Goal: Transaction & Acquisition: Purchase product/service

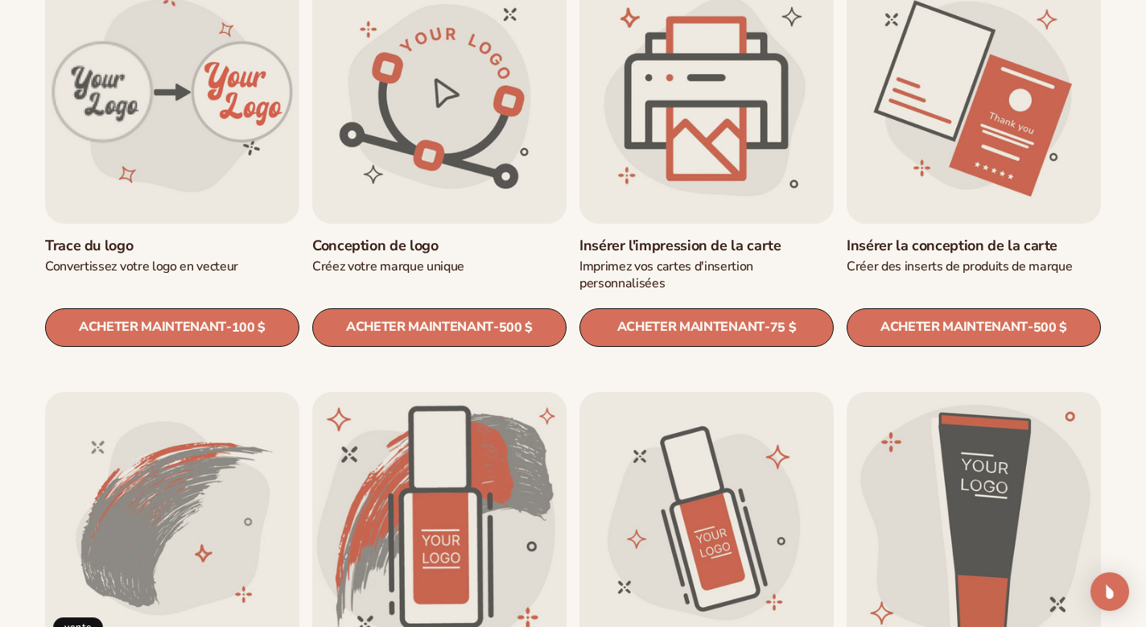
scroll to position [600, 0]
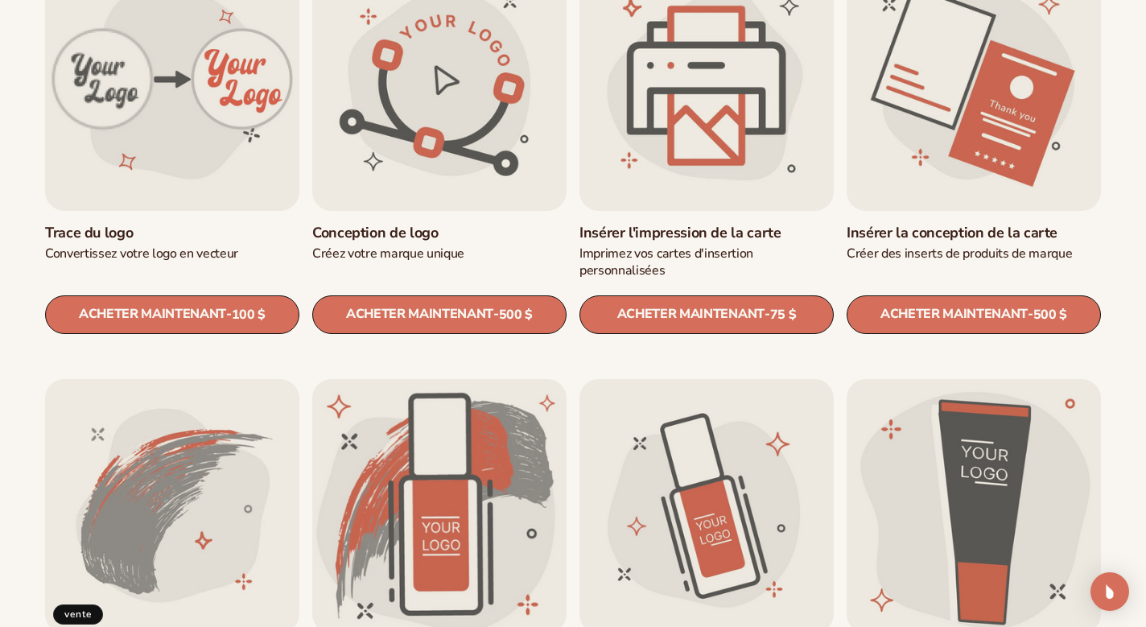
click at [903, 224] on link "Insérer la conception de la carte" at bounding box center [974, 233] width 254 height 19
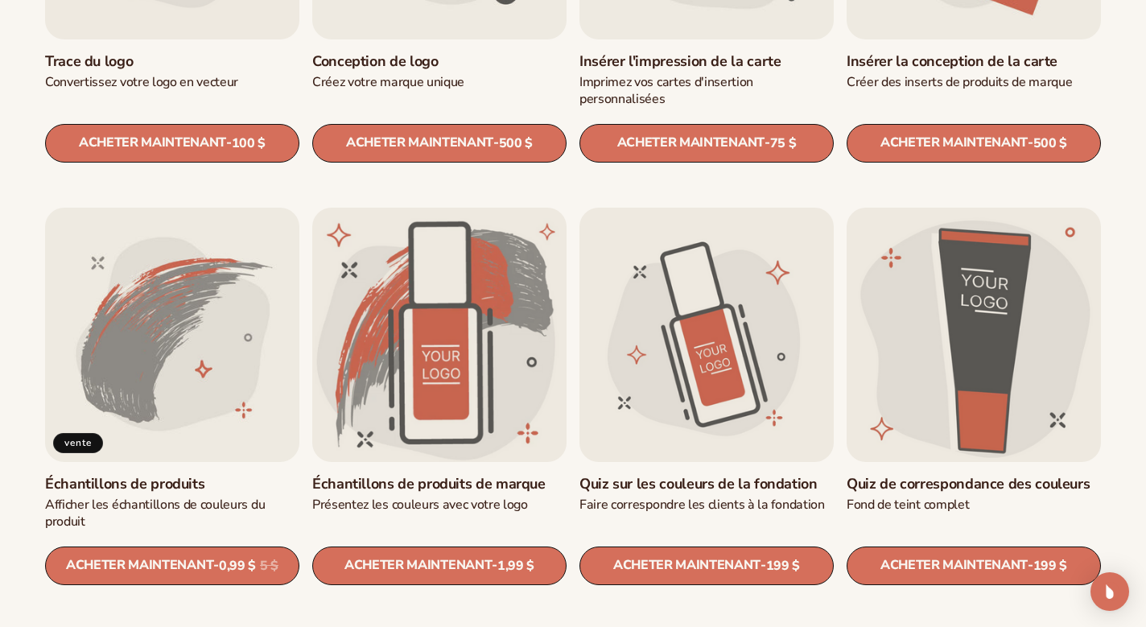
scroll to position [773, 0]
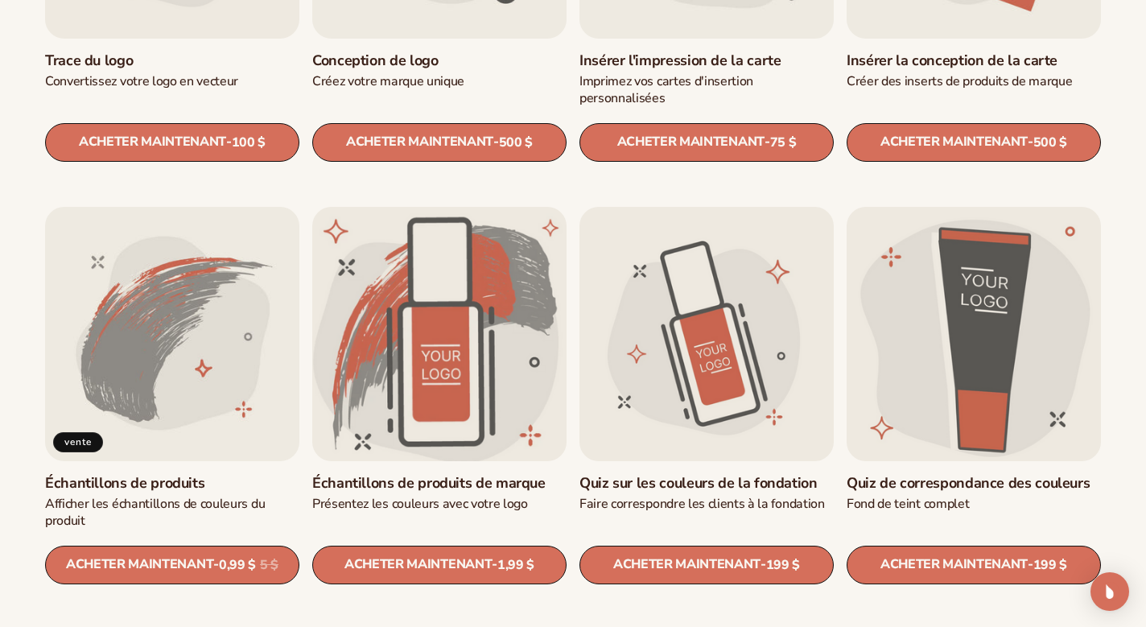
click at [473, 474] on link "Échantillons de produits de marque" at bounding box center [439, 483] width 254 height 19
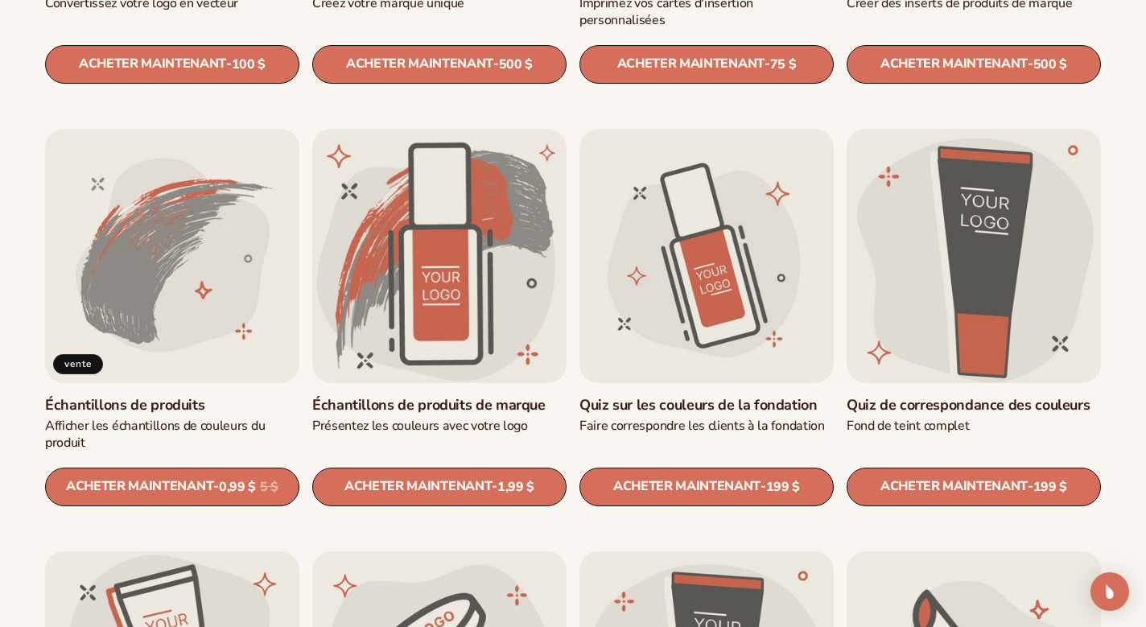
scroll to position [852, 0]
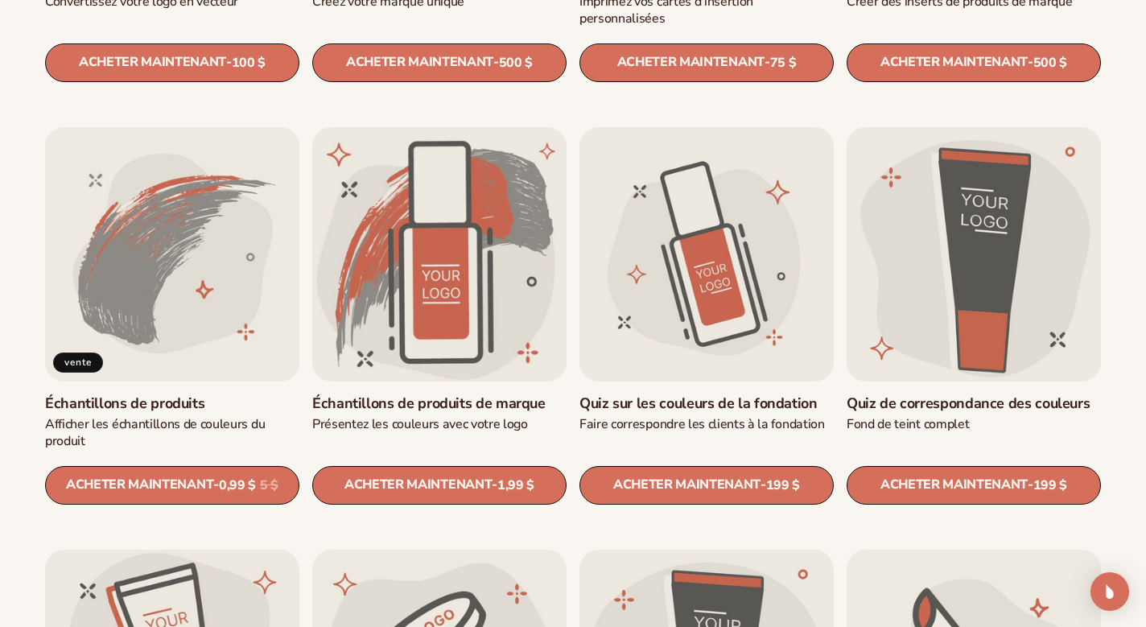
click at [133, 394] on link "Échantillons de produits" at bounding box center [172, 403] width 254 height 19
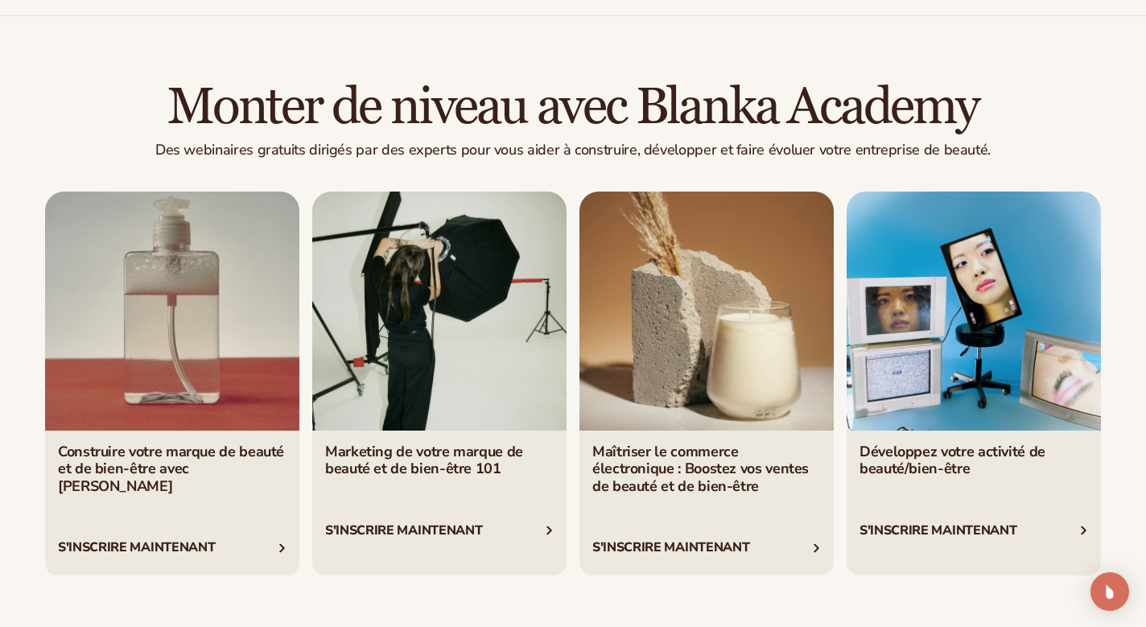
scroll to position [2699, 0]
click at [155, 507] on link "1/4" at bounding box center [172, 382] width 254 height 383
click at [437, 472] on link "2 / 4" at bounding box center [439, 382] width 254 height 383
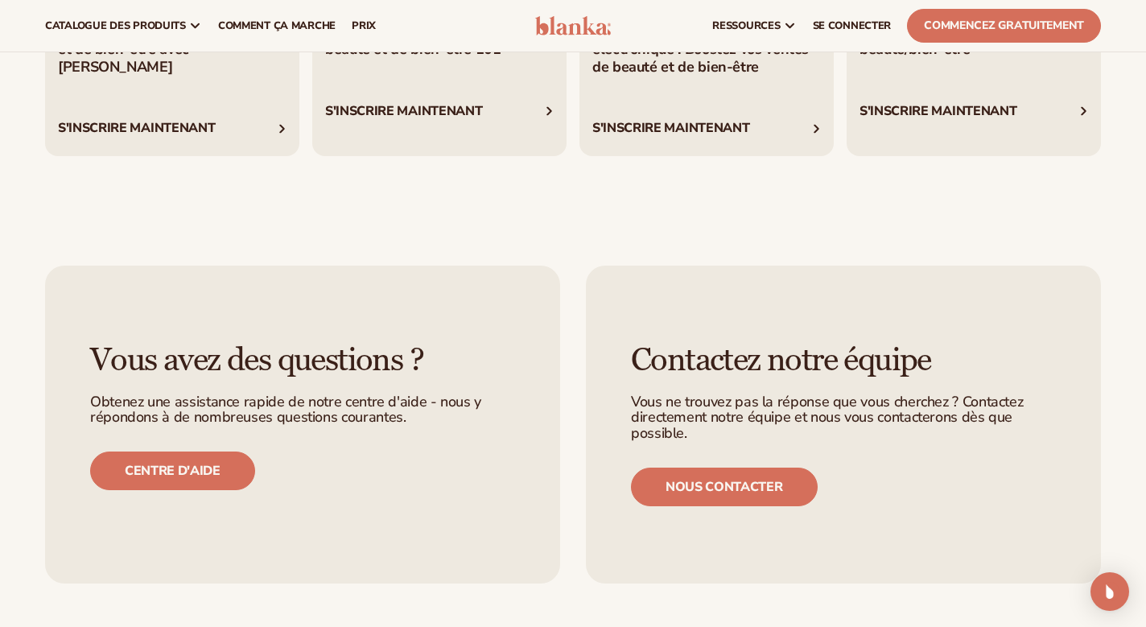
scroll to position [3111, 0]
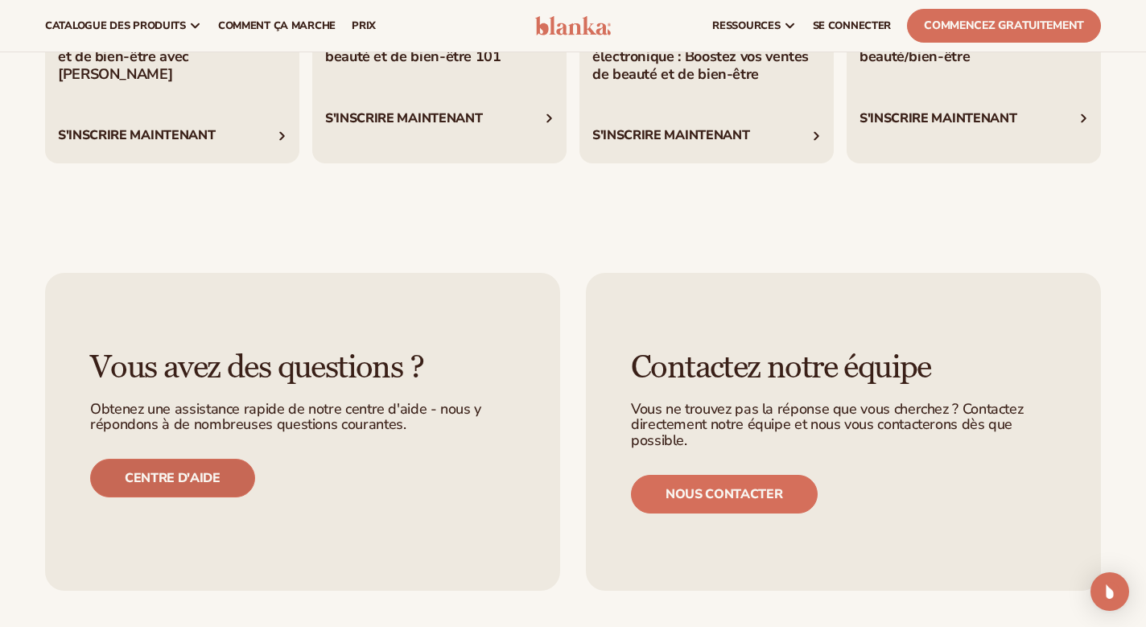
click at [197, 459] on link "Centre d'aide" at bounding box center [172, 478] width 165 height 39
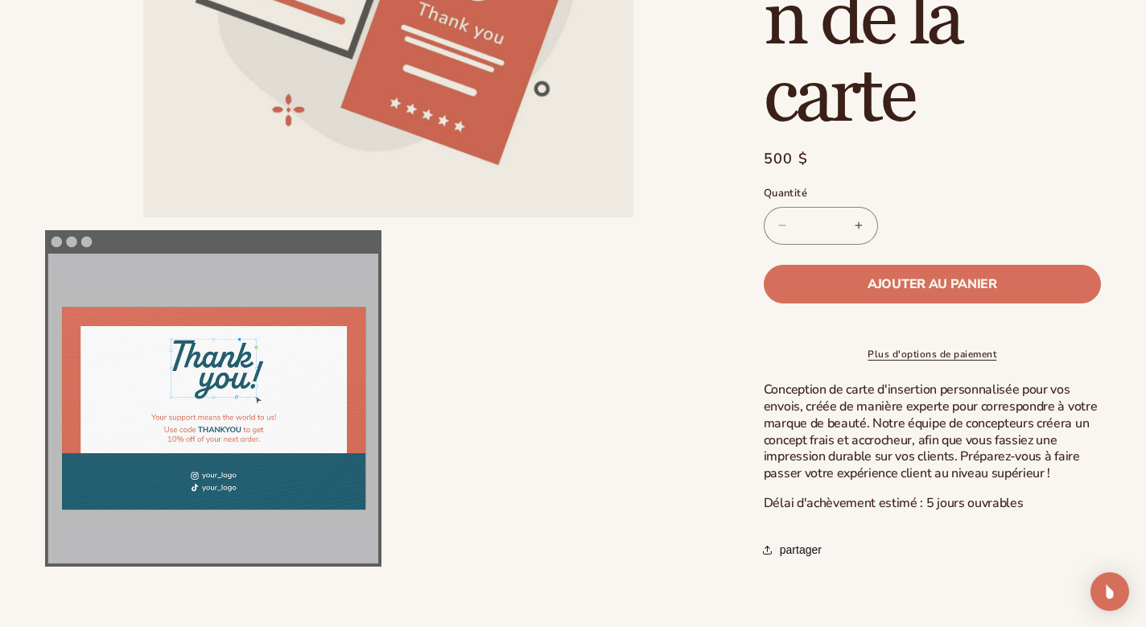
scroll to position [398, 0]
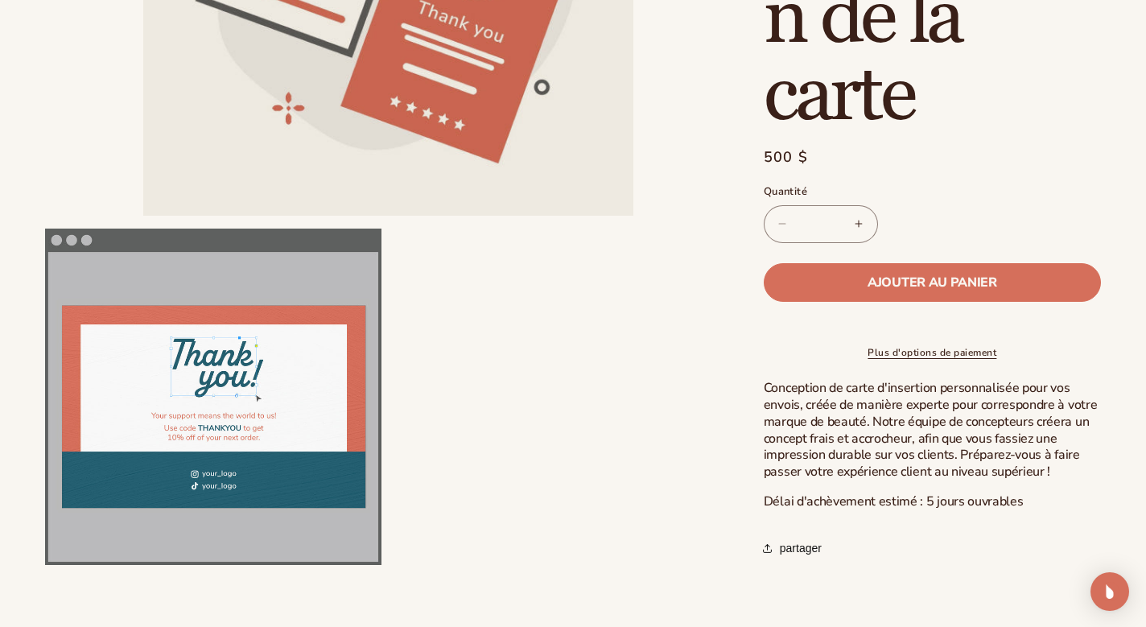
click at [849, 210] on button "Augmenter la quantité pour la conception de la carte d'insertion" at bounding box center [859, 223] width 36 height 38
click at [779, 217] on button "Diminuer la quantité pour la conception de la carte d'insertion" at bounding box center [783, 223] width 36 height 38
type input "*"
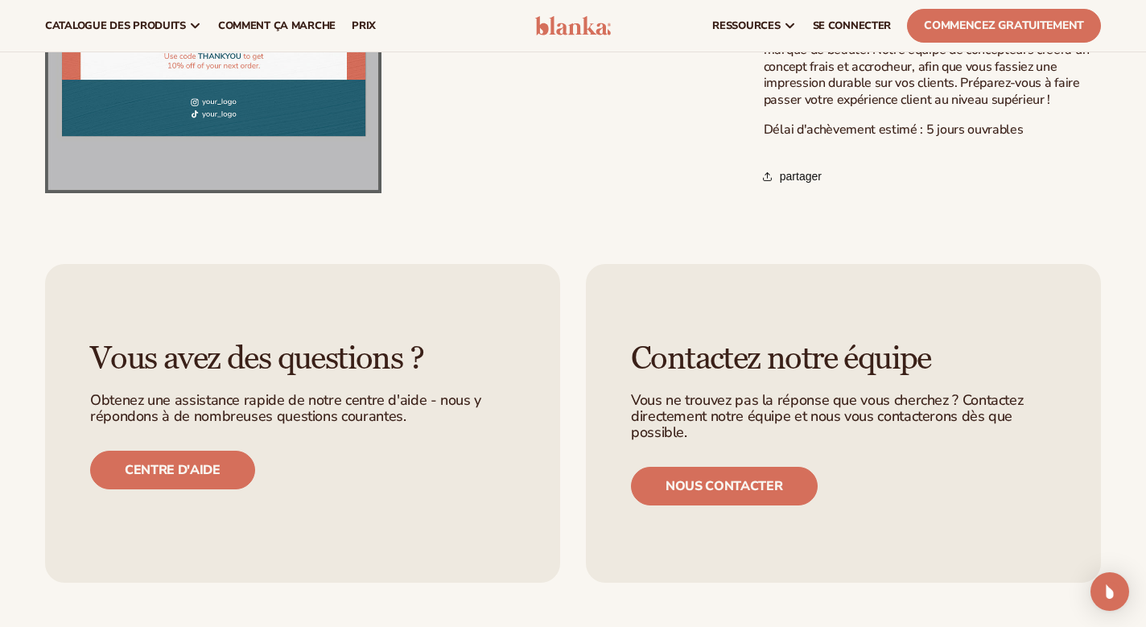
scroll to position [757, 0]
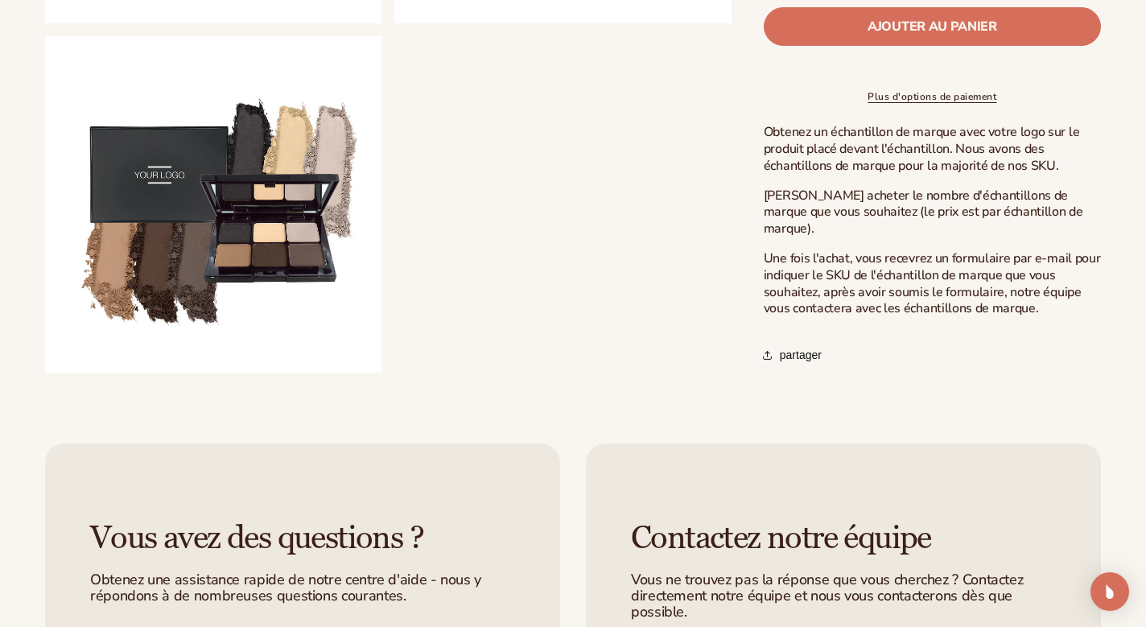
scroll to position [1290, 0]
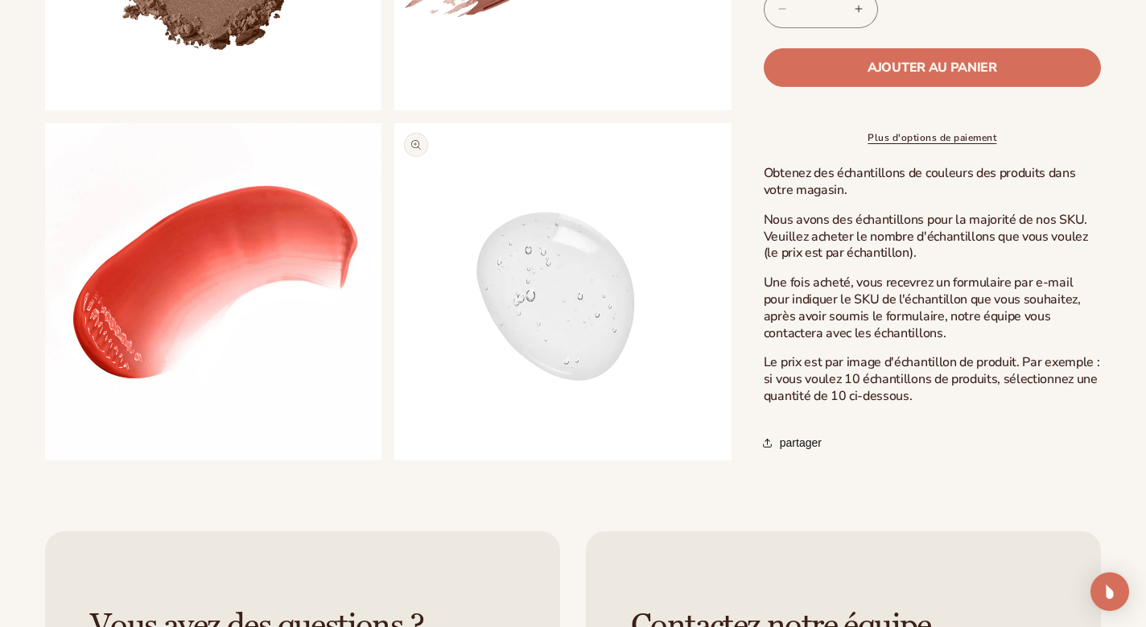
scroll to position [893, 0]
